Goal: Information Seeking & Learning: Compare options

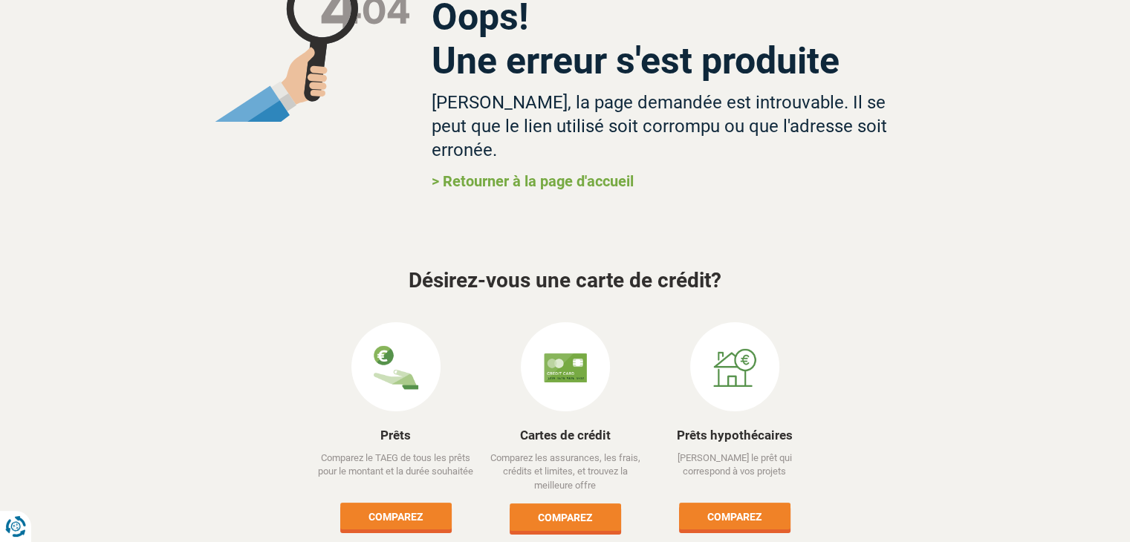
scroll to position [150, 0]
